Goal: Transaction & Acquisition: Obtain resource

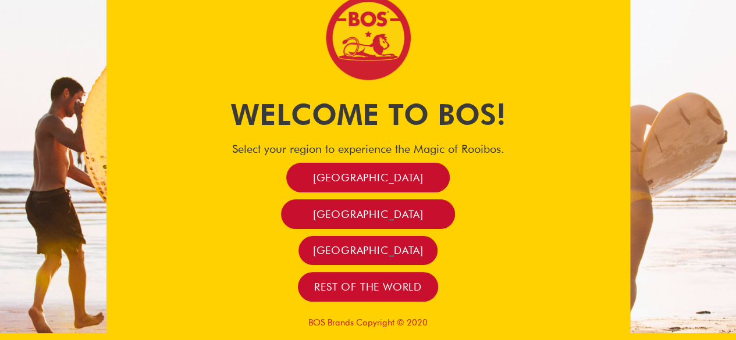
scroll to position [9, 0]
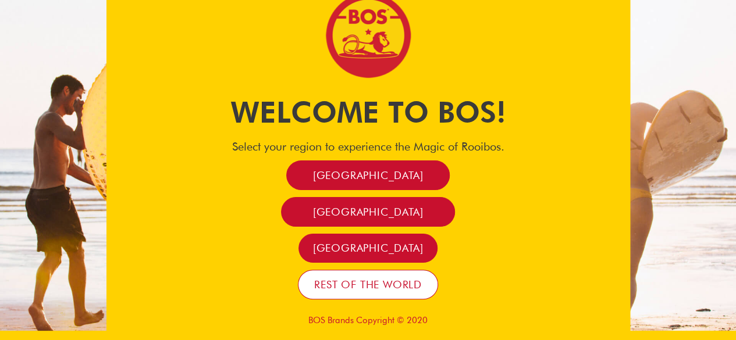
click at [411, 282] on span "Rest of the world" at bounding box center [368, 284] width 108 height 13
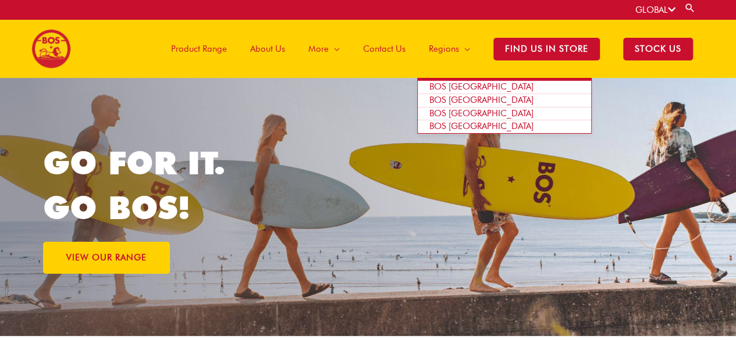
click at [469, 86] on span "BOS Europe" at bounding box center [481, 86] width 104 height 10
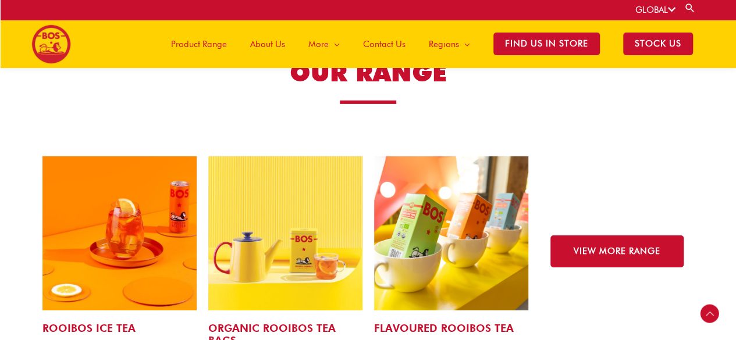
scroll to position [1824, 0]
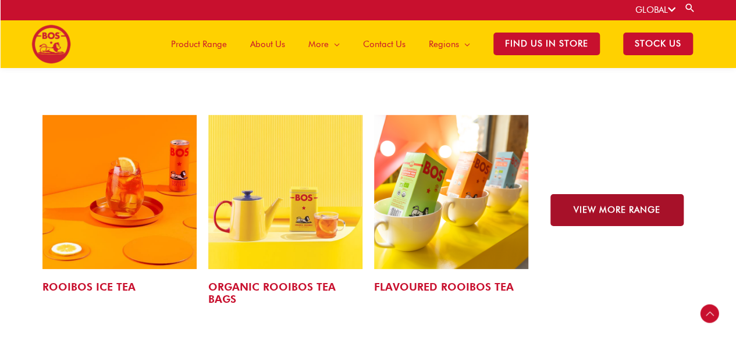
click at [594, 206] on span "VIEW MORE RANGE" at bounding box center [617, 210] width 87 height 9
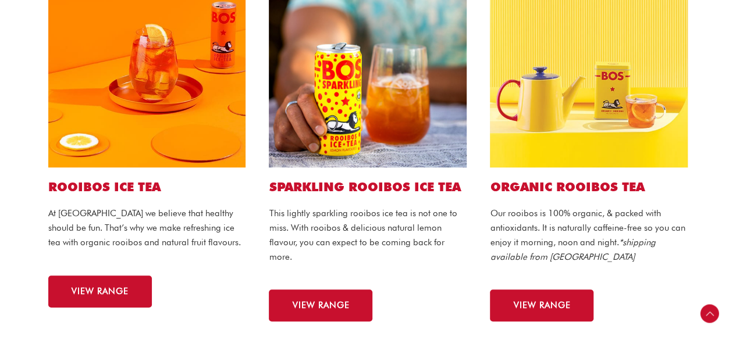
scroll to position [349, 0]
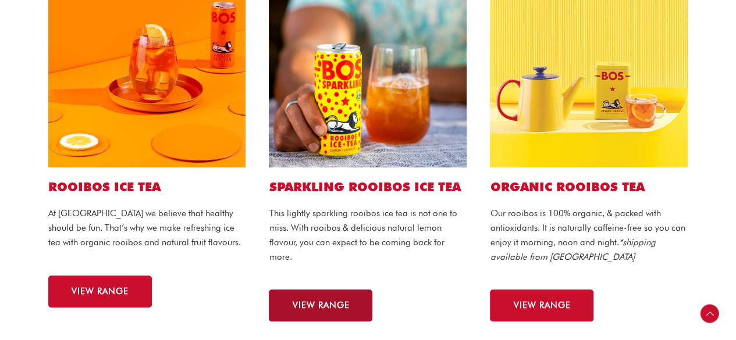
click at [329, 310] on span "VIEW RANGE" at bounding box center [320, 305] width 57 height 9
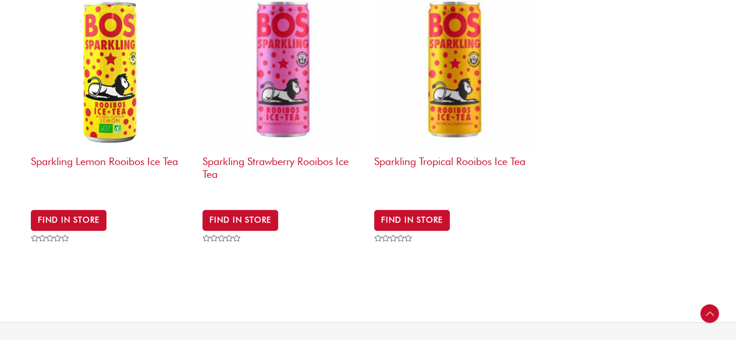
scroll to position [407, 0]
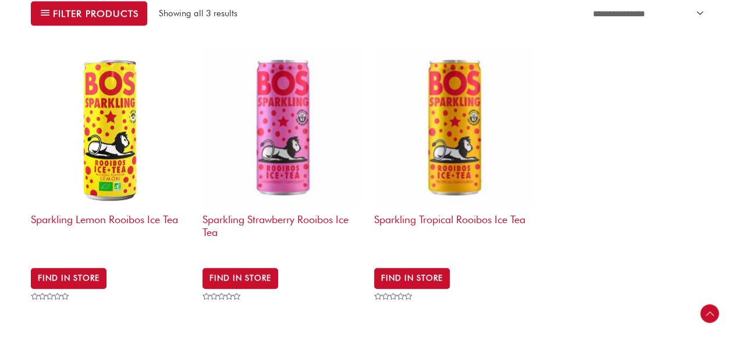
click at [474, 150] on img at bounding box center [454, 128] width 160 height 160
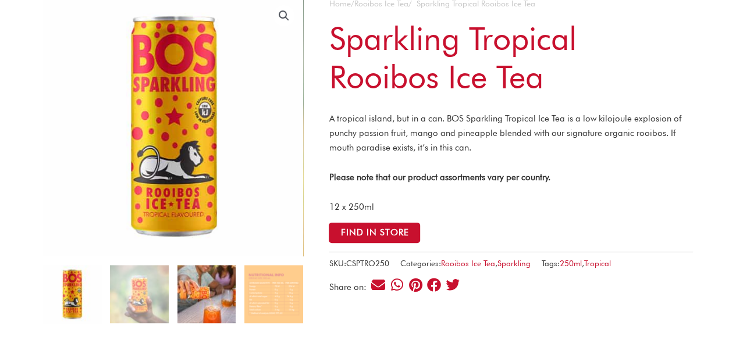
click at [210, 299] on img at bounding box center [206, 294] width 58 height 58
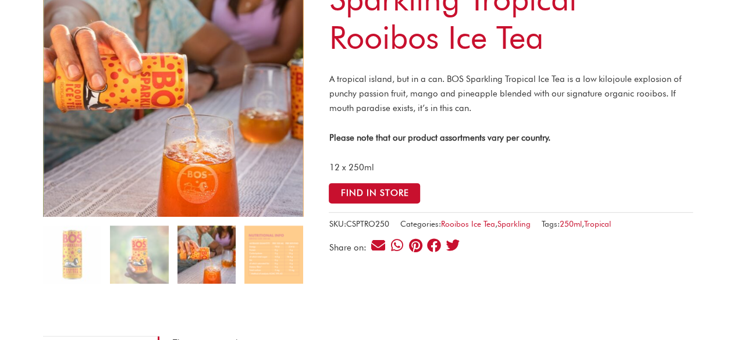
scroll to position [175, 0]
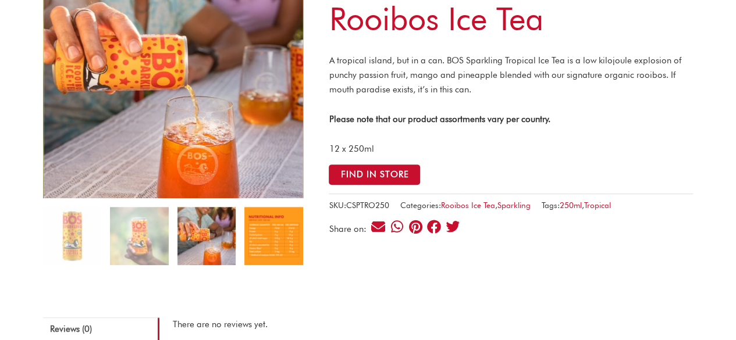
click at [299, 244] on img at bounding box center [273, 236] width 58 height 58
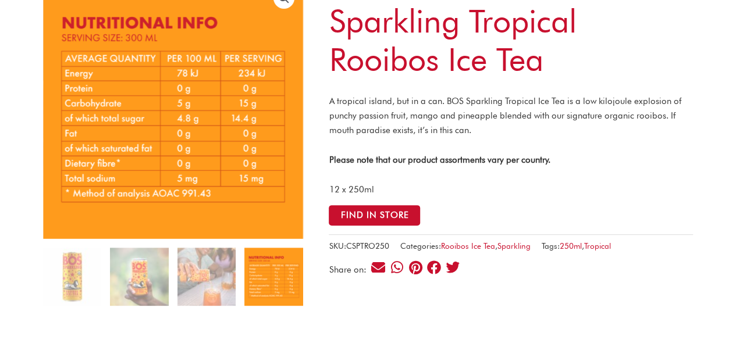
scroll to position [116, 0]
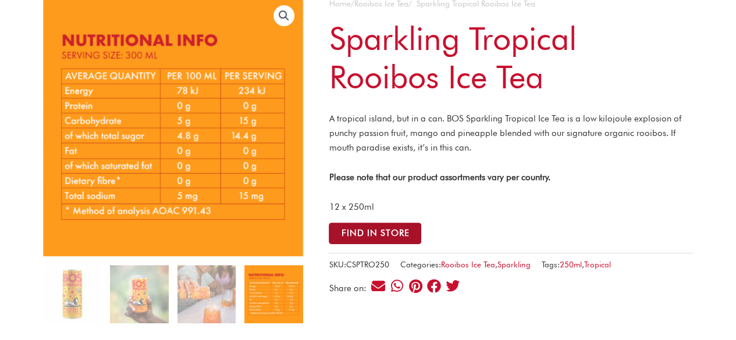
click at [383, 230] on button "Find in Store" at bounding box center [375, 234] width 93 height 22
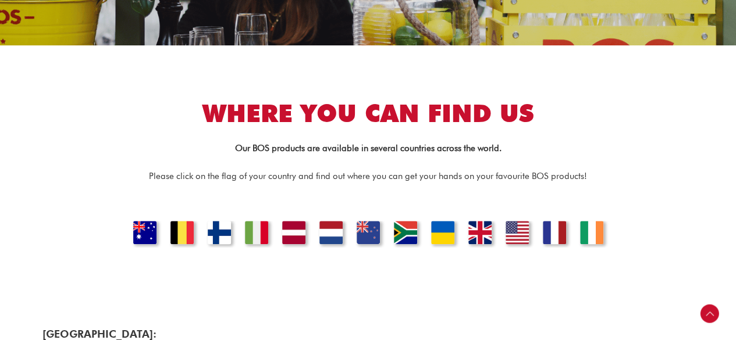
scroll to position [233, 0]
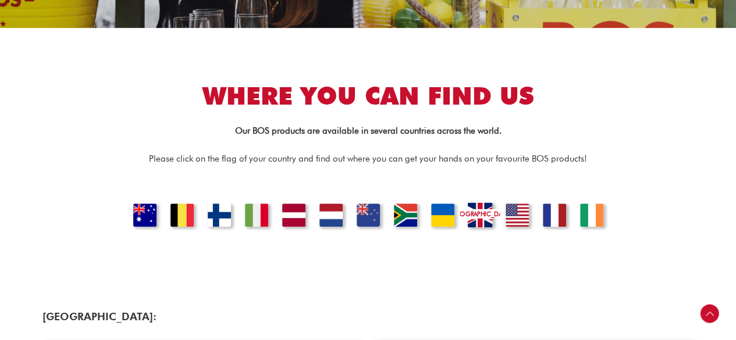
click at [482, 219] on link "UNITED KINGDOM" at bounding box center [480, 216] width 40 height 29
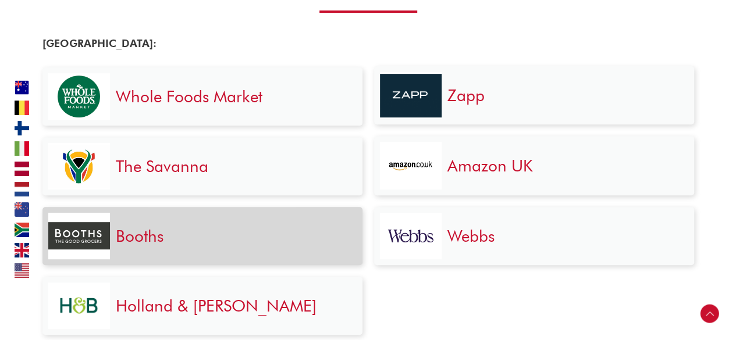
scroll to position [2415, 0]
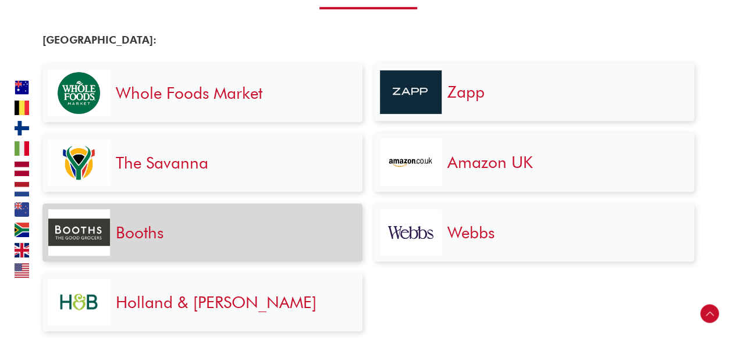
click at [79, 229] on img at bounding box center [79, 232] width 62 height 27
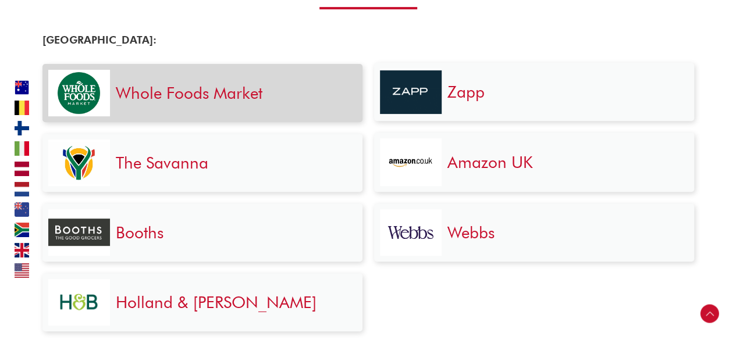
click at [200, 97] on link "Whole Foods Market" at bounding box center [189, 93] width 147 height 20
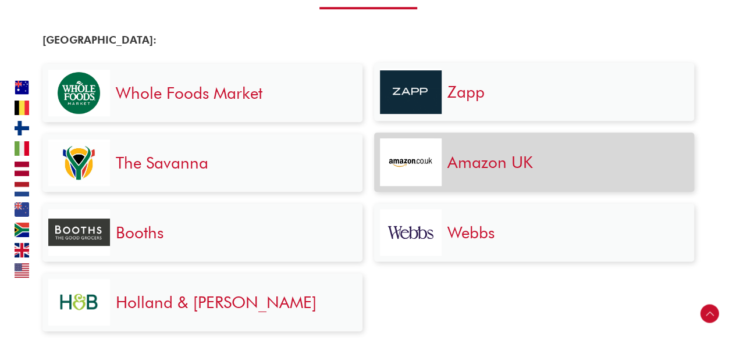
click at [466, 166] on link "Amazon UK" at bounding box center [490, 162] width 86 height 20
